Goal: Transaction & Acquisition: Purchase product/service

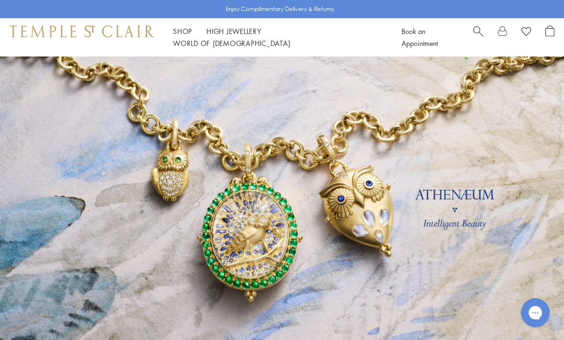
click at [480, 35] on span "Search" at bounding box center [479, 30] width 10 height 10
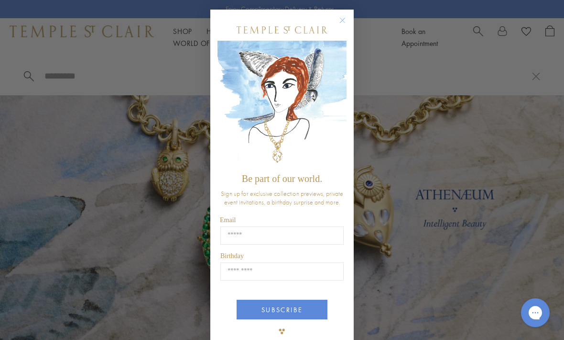
click at [344, 26] on button "Close dialog" at bounding box center [348, 25] width 12 height 12
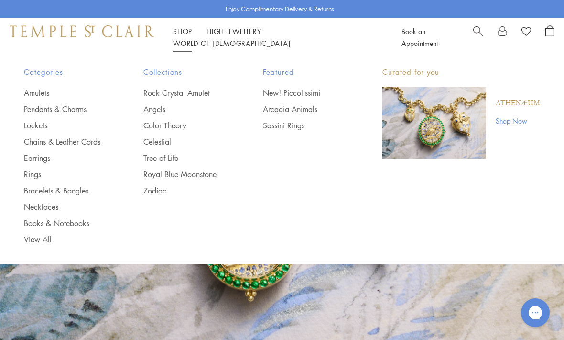
click at [32, 158] on link "Earrings" at bounding box center [64, 158] width 81 height 11
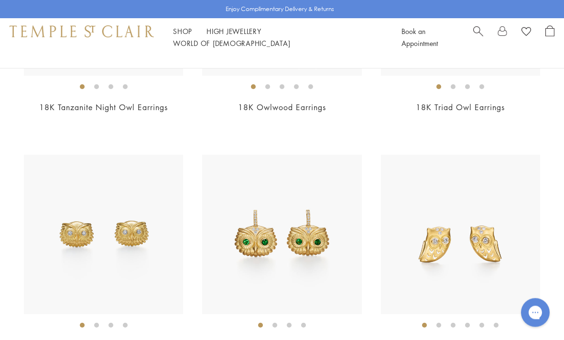
scroll to position [259, 0]
click at [476, 279] on img at bounding box center [460, 233] width 159 height 159
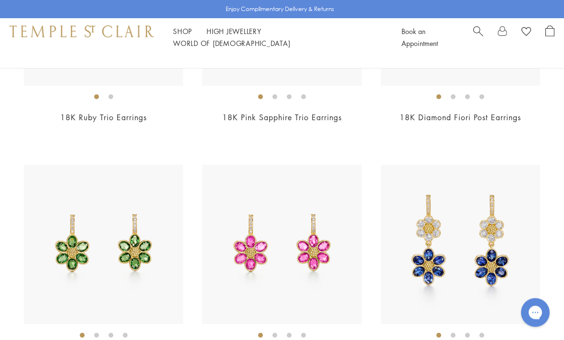
scroll to position [1917, 0]
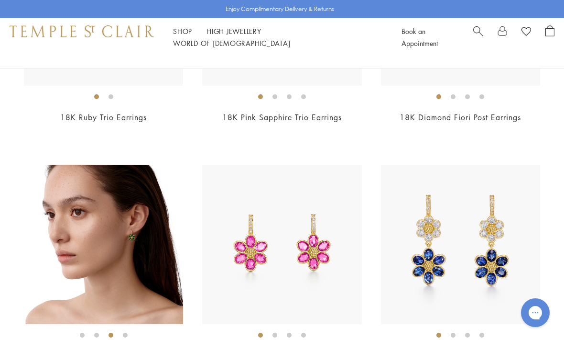
click at [98, 278] on img at bounding box center [104, 244] width 159 height 159
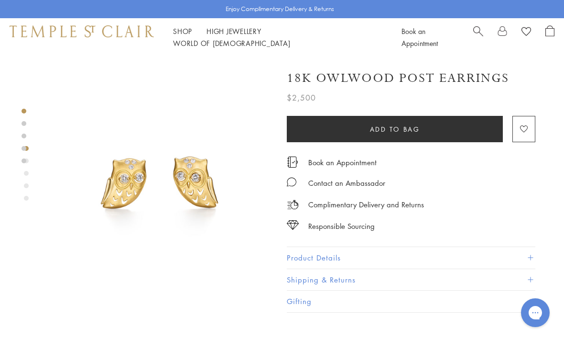
click at [458, 129] on button "Add to bag" at bounding box center [395, 129] width 216 height 26
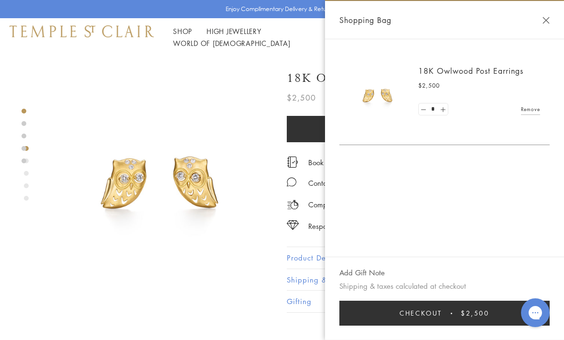
click at [473, 310] on span "$2,500" at bounding box center [475, 313] width 29 height 11
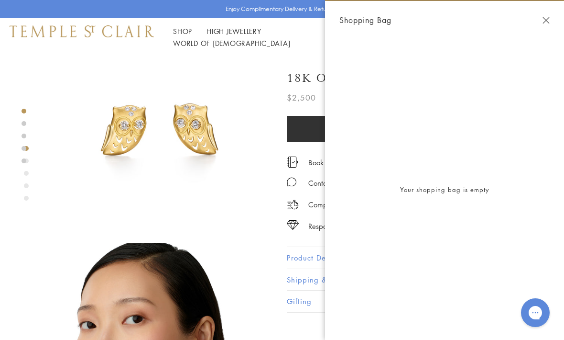
click at [543, 29] on div "Shopping Bag" at bounding box center [444, 20] width 239 height 38
click at [543, 22] on button "Close Shopping Bag" at bounding box center [546, 20] width 7 height 7
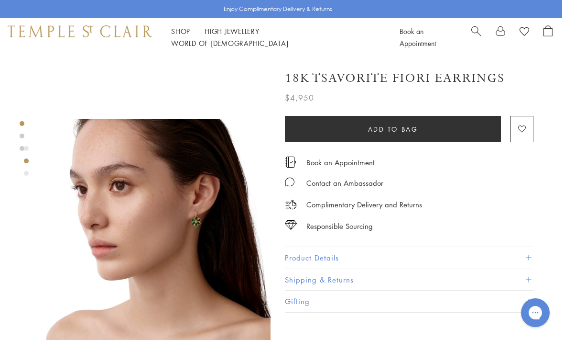
scroll to position [0, 2]
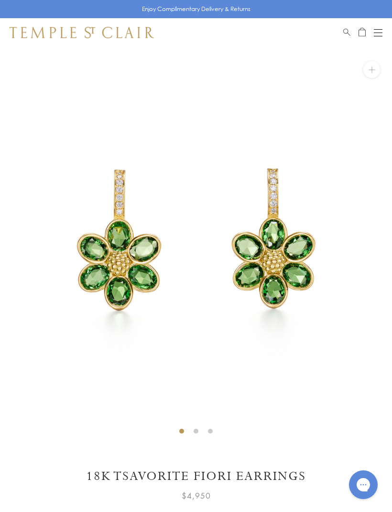
click at [291, 505] on div at bounding box center [196, 507] width 373 height 10
click at [265, 504] on div at bounding box center [196, 507] width 373 height 10
